Goal: Transaction & Acquisition: Purchase product/service

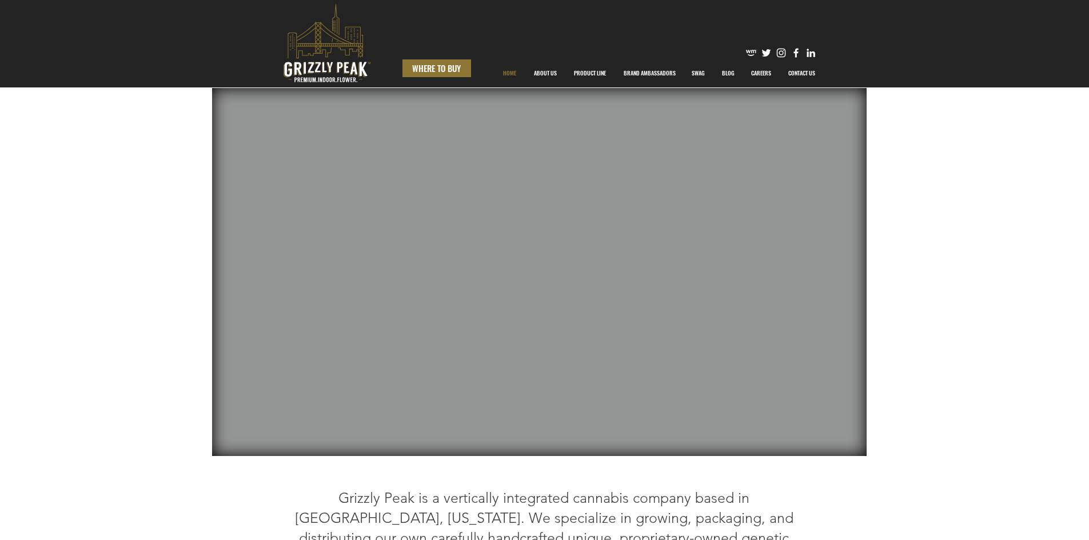
click at [440, 72] on span "WHERE TO BUY" at bounding box center [436, 68] width 49 height 12
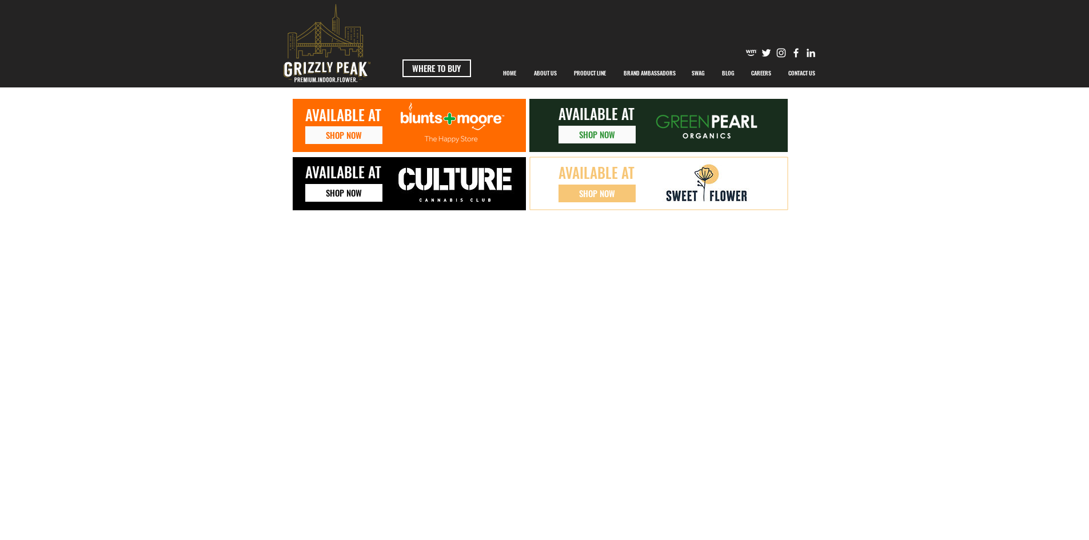
click at [323, 199] on link "SHOP NOW" at bounding box center [343, 193] width 77 height 18
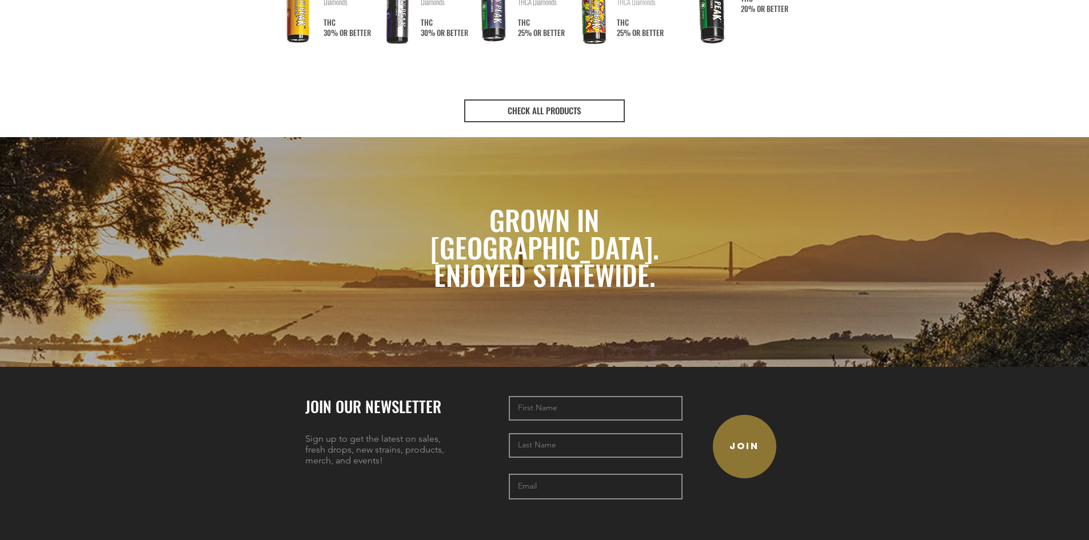
scroll to position [2286, 0]
